Goal: Find specific page/section: Find specific page/section

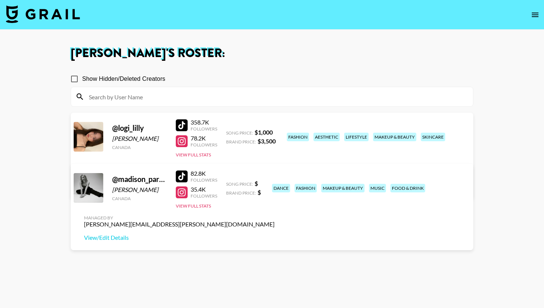
click at [530, 17] on button "open drawer" at bounding box center [535, 14] width 15 height 15
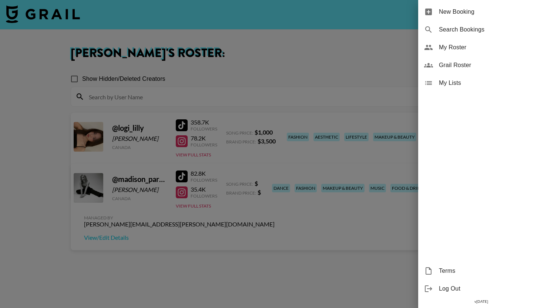
click at [239, 33] on div at bounding box center [272, 154] width 544 height 308
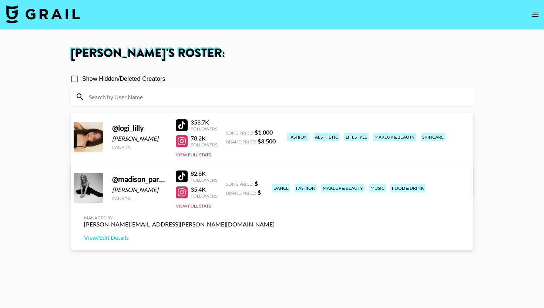
click at [54, 19] on img at bounding box center [43, 14] width 74 height 18
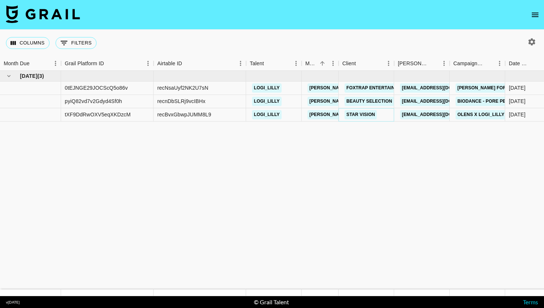
click at [362, 116] on link "Star Vision" at bounding box center [361, 114] width 32 height 9
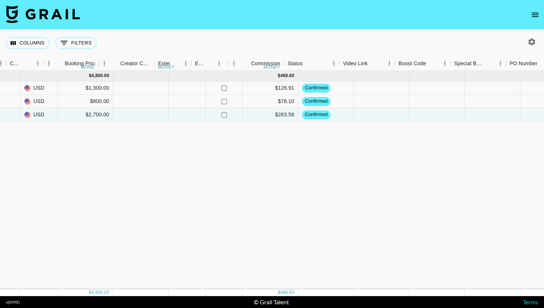
scroll to position [0, 656]
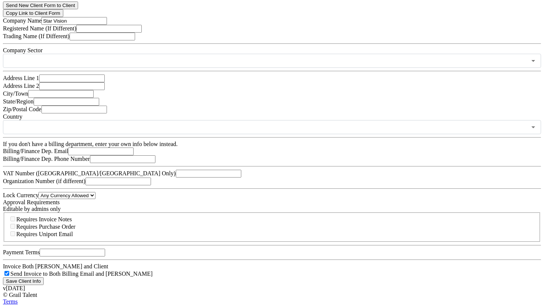
scroll to position [523, 0]
